Goal: Information Seeking & Learning: Learn about a topic

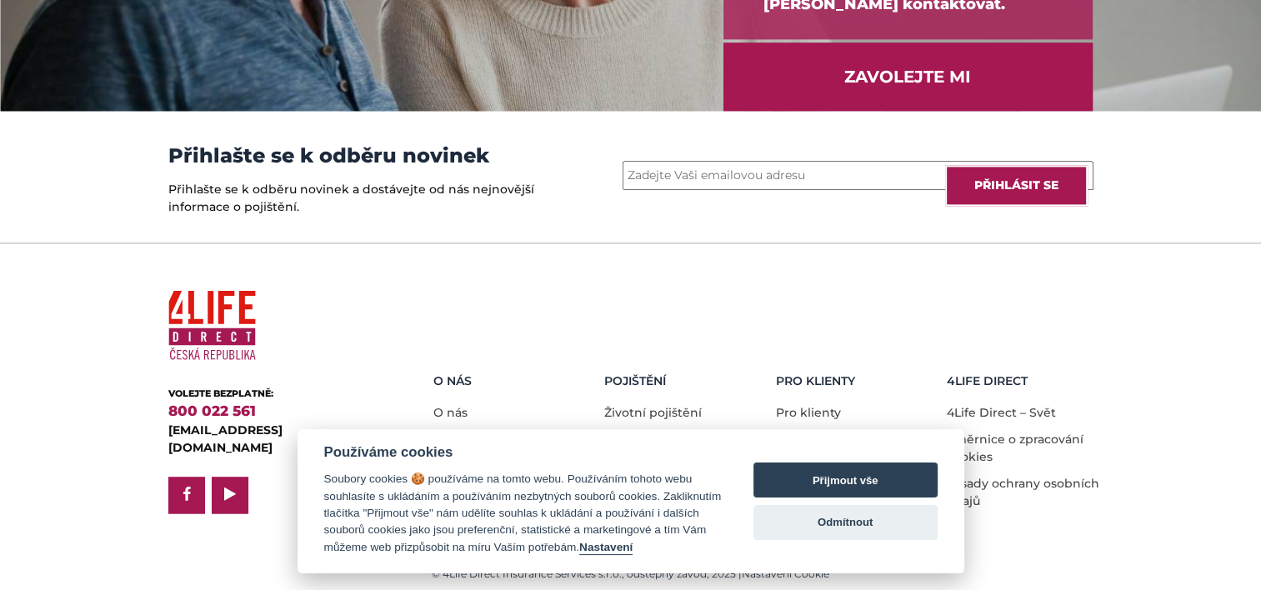
scroll to position [2356, 0]
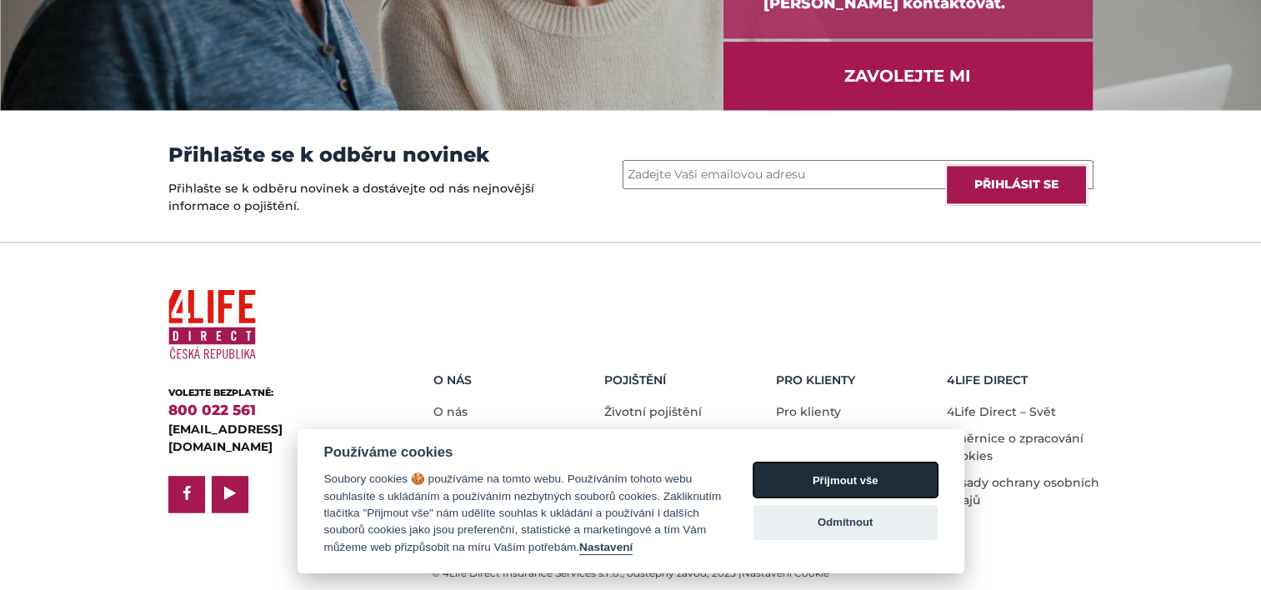
click at [851, 474] on button "Přijmout vše" at bounding box center [846, 480] width 184 height 35
checkbox input "true"
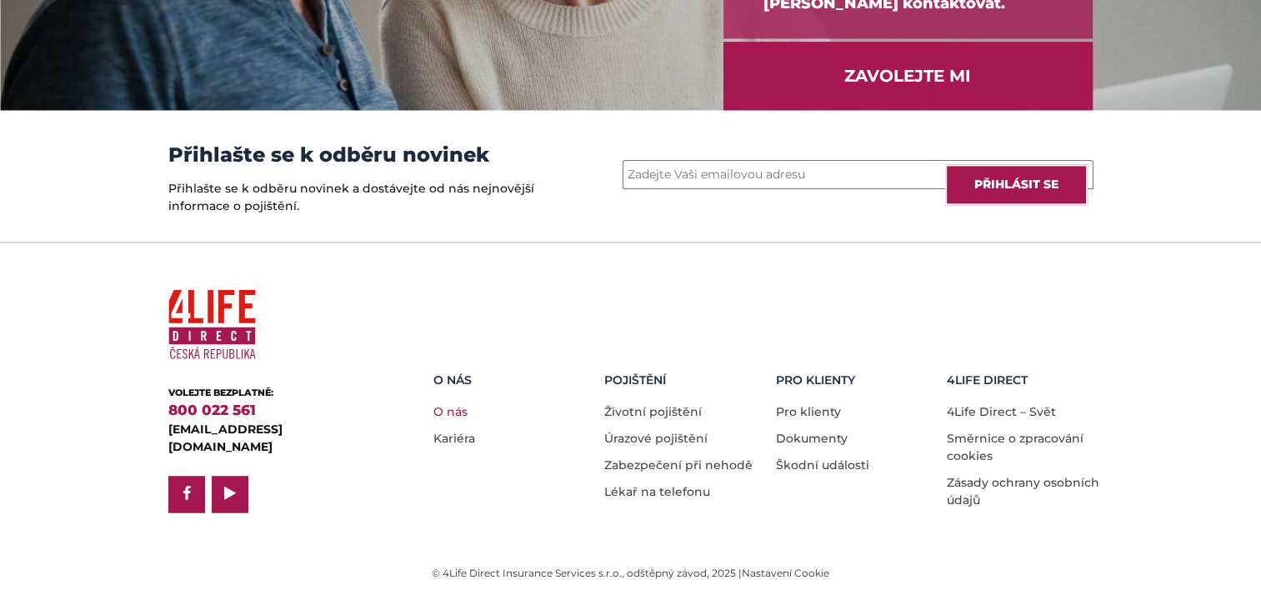
click at [453, 407] on link "O nás" at bounding box center [450, 411] width 34 height 15
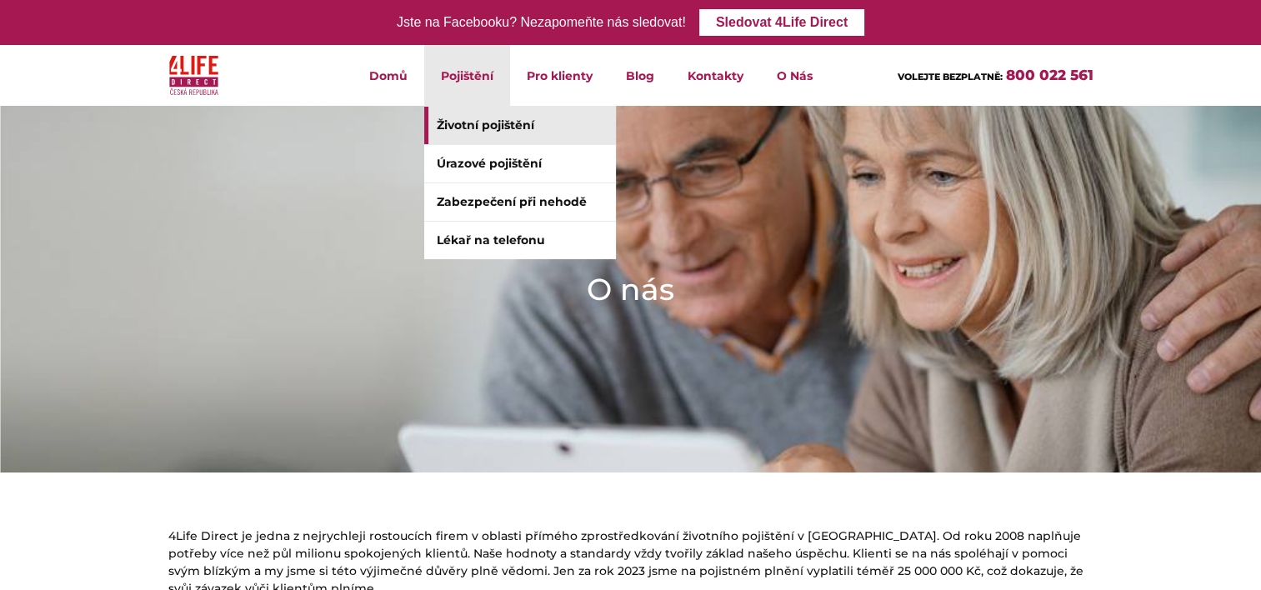
click at [457, 122] on link "Životní pojištění" at bounding box center [520, 126] width 192 height 38
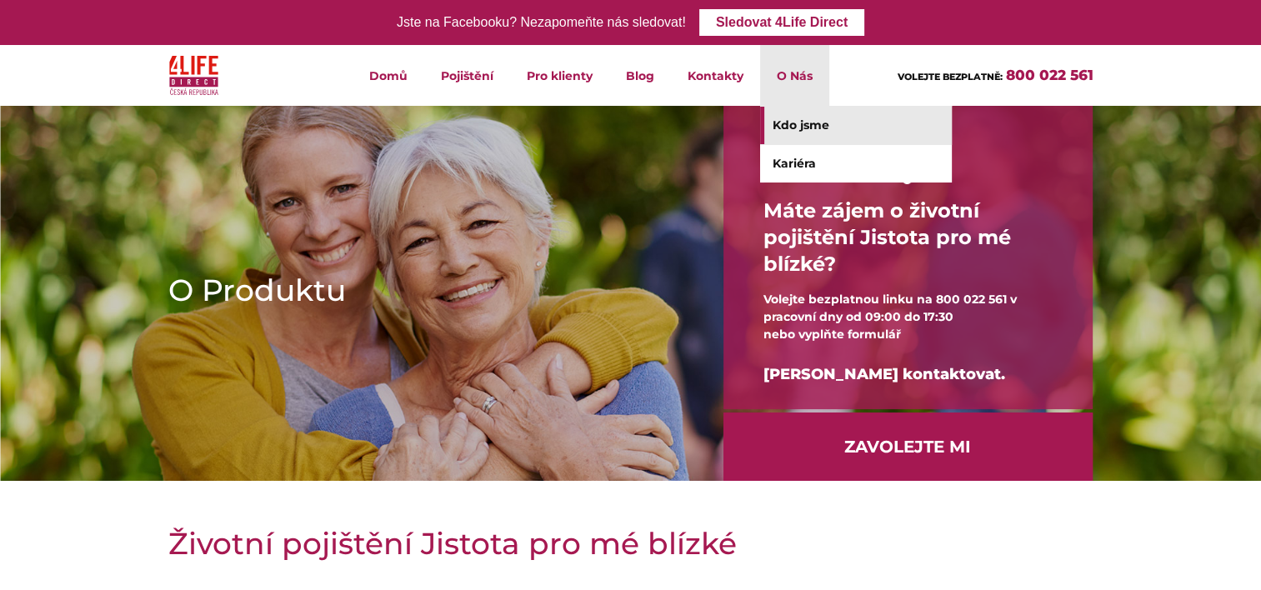
click at [794, 121] on link "Kdo jsme" at bounding box center [856, 126] width 192 height 38
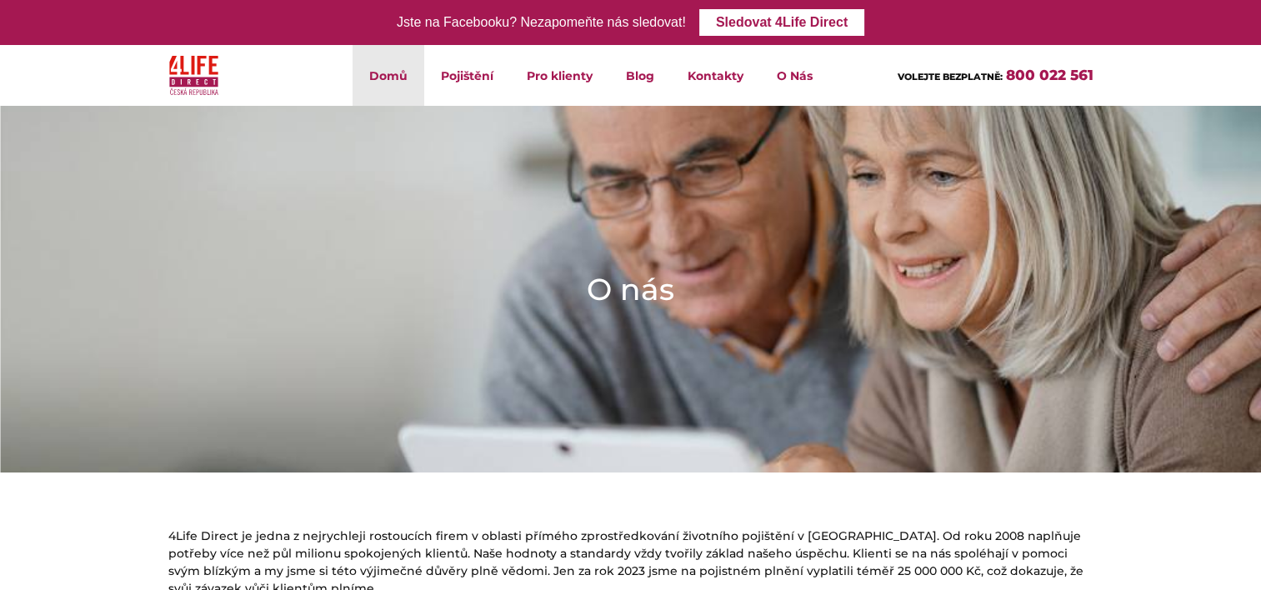
click at [378, 79] on link "Domů" at bounding box center [389, 75] width 72 height 61
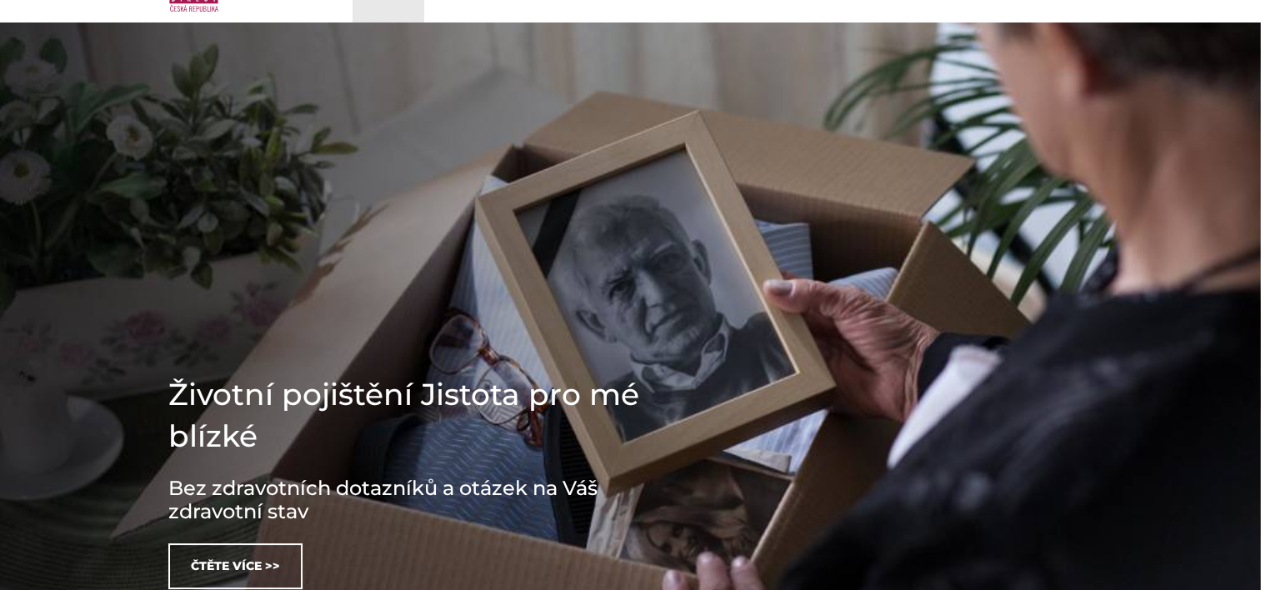
scroll to position [167, 0]
